Goal: Task Accomplishment & Management: Manage account settings

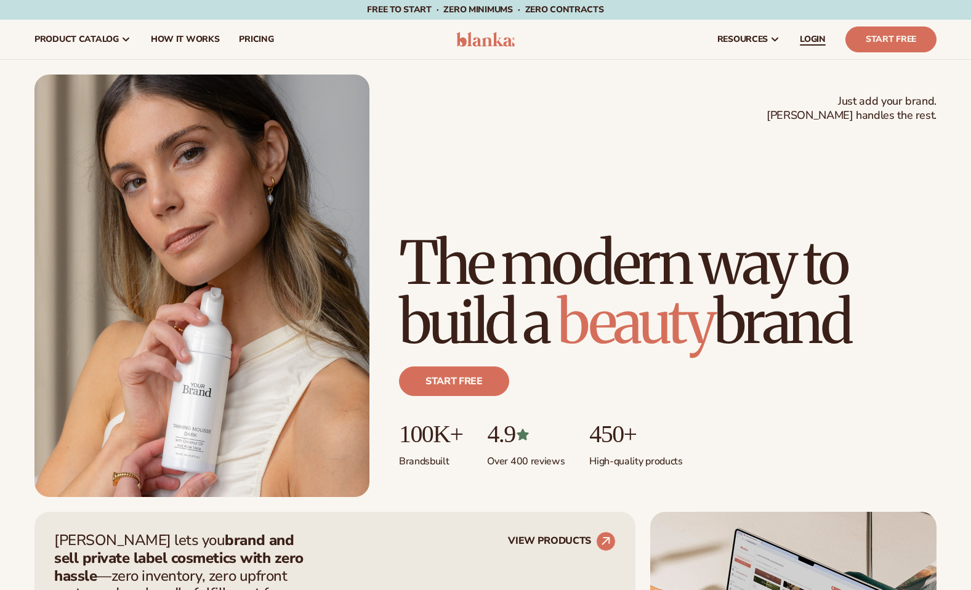
click at [820, 44] on span "LOGIN" at bounding box center [813, 39] width 26 height 10
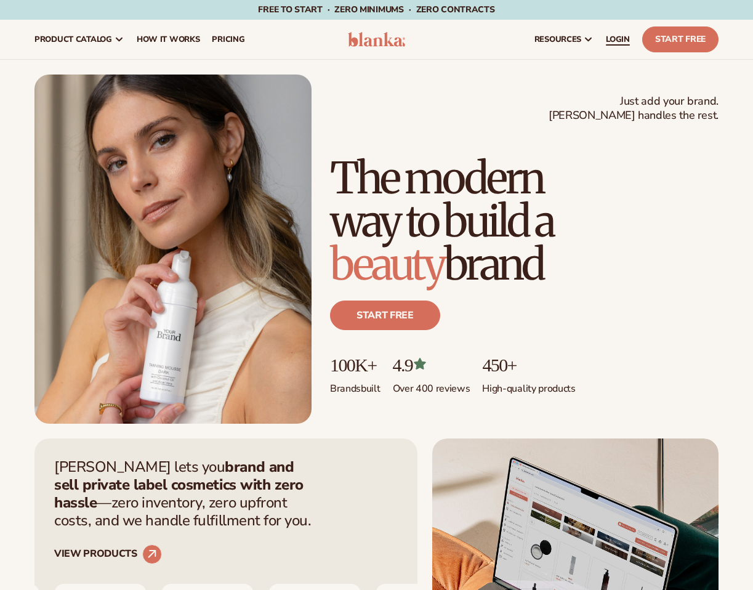
click at [622, 38] on span "LOGIN" at bounding box center [618, 39] width 24 height 10
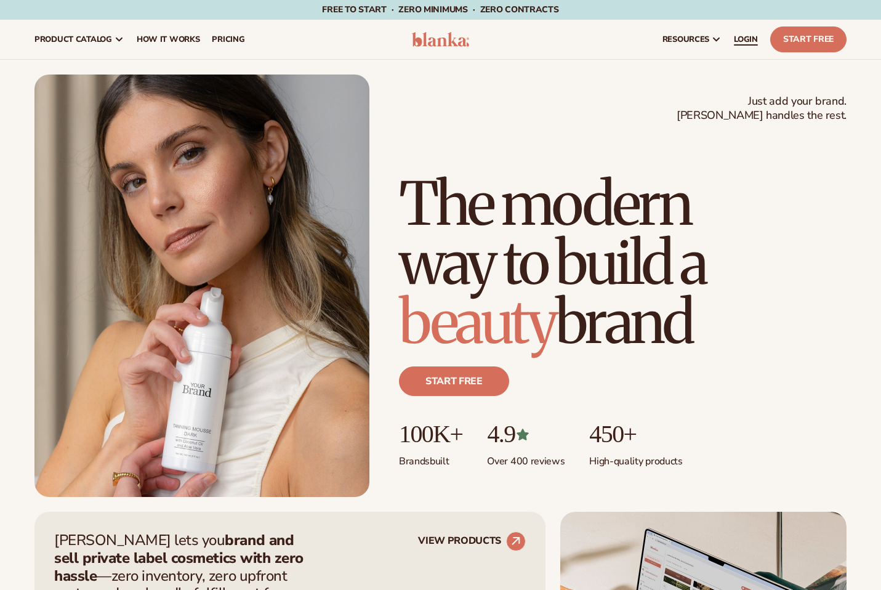
click at [743, 46] on link "LOGIN" at bounding box center [746, 39] width 36 height 39
